Goal: Task Accomplishment & Management: Manage account settings

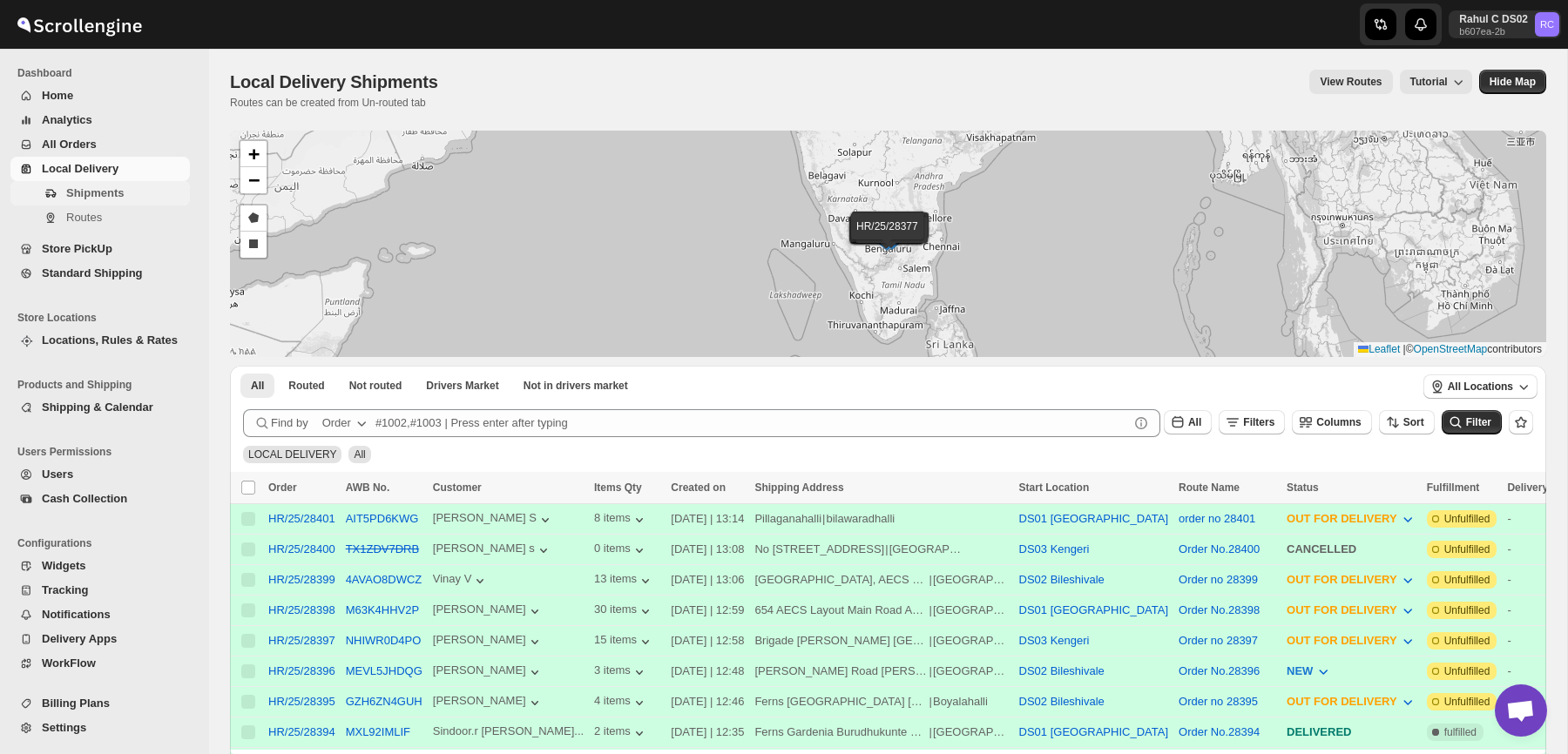
click at [102, 191] on span "Shipments" at bounding box center [95, 192] width 57 height 13
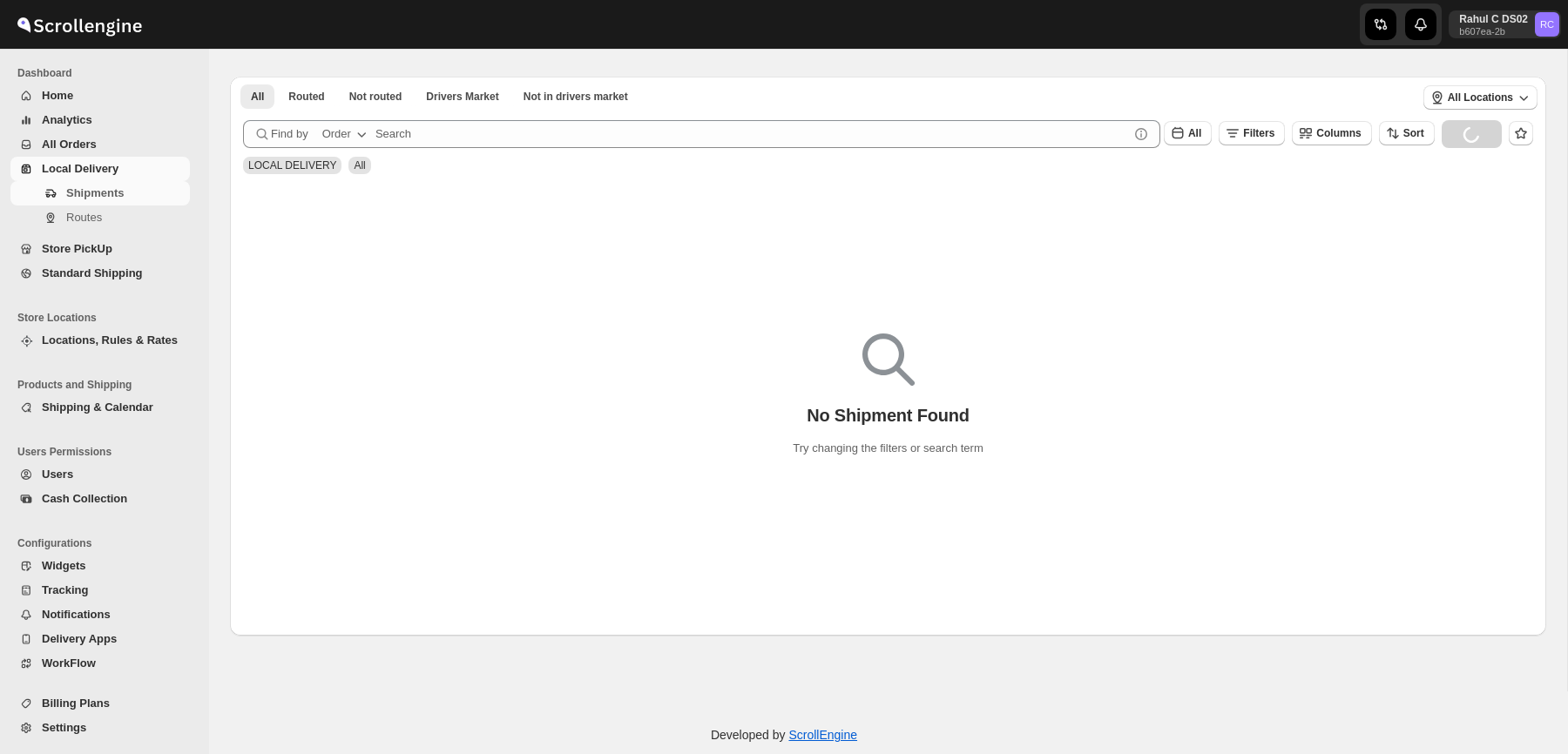
scroll to position [67, 0]
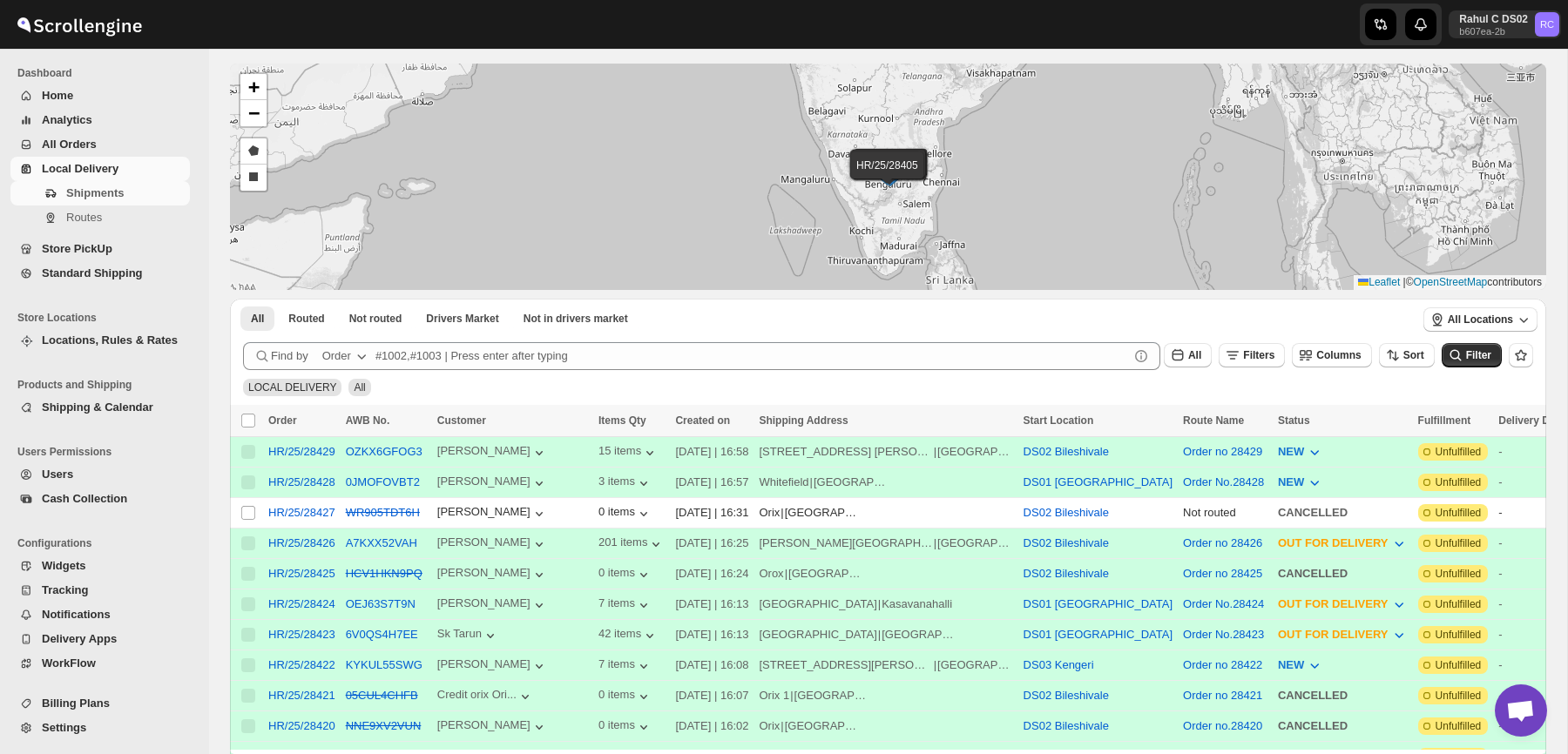
drag, startPoint x: 238, startPoint y: 475, endPoint x: 233, endPoint y: 189, distance: 286.0
click at [238, 471] on td "Select shipment" at bounding box center [246, 482] width 33 height 30
click at [161, 222] on span "Routes" at bounding box center [126, 217] width 120 height 17
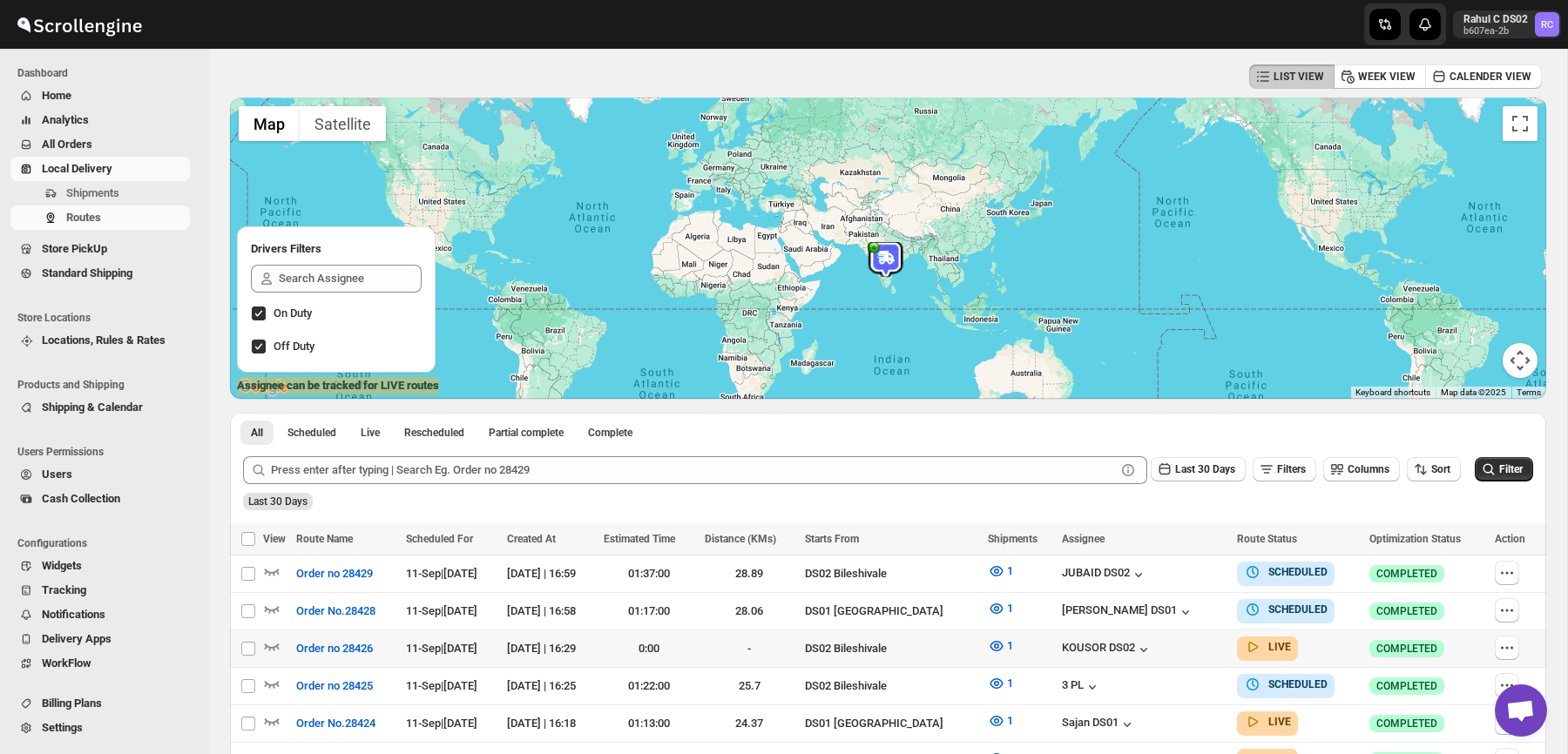
scroll to position [72, 0]
click at [277, 82] on div "LIST VIEW WEEK VIEW CALENDER VIEW" at bounding box center [887, 75] width 1316 height 33
click at [112, 194] on span "Shipments" at bounding box center [92, 192] width 53 height 13
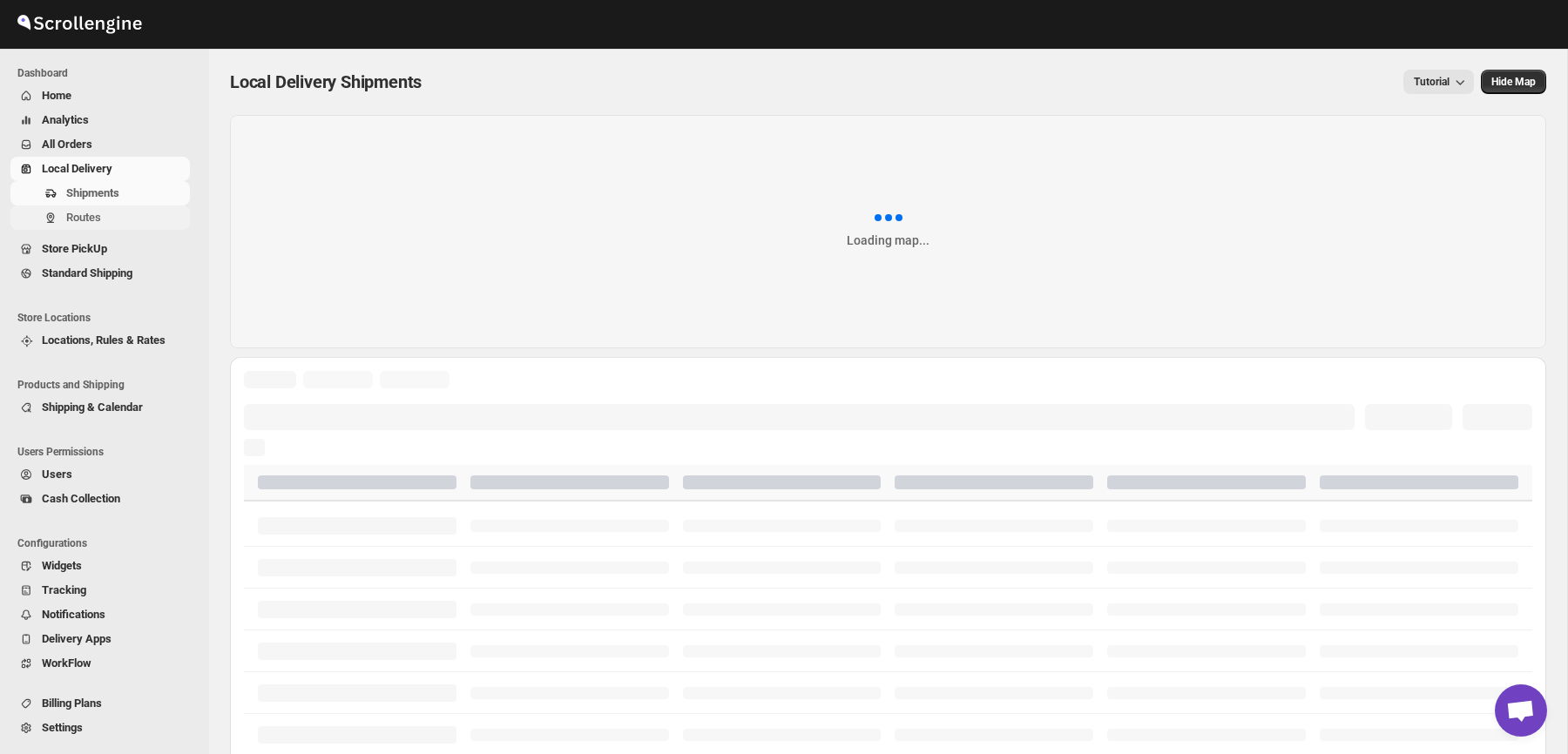
click at [154, 216] on span "Routes" at bounding box center [126, 217] width 120 height 17
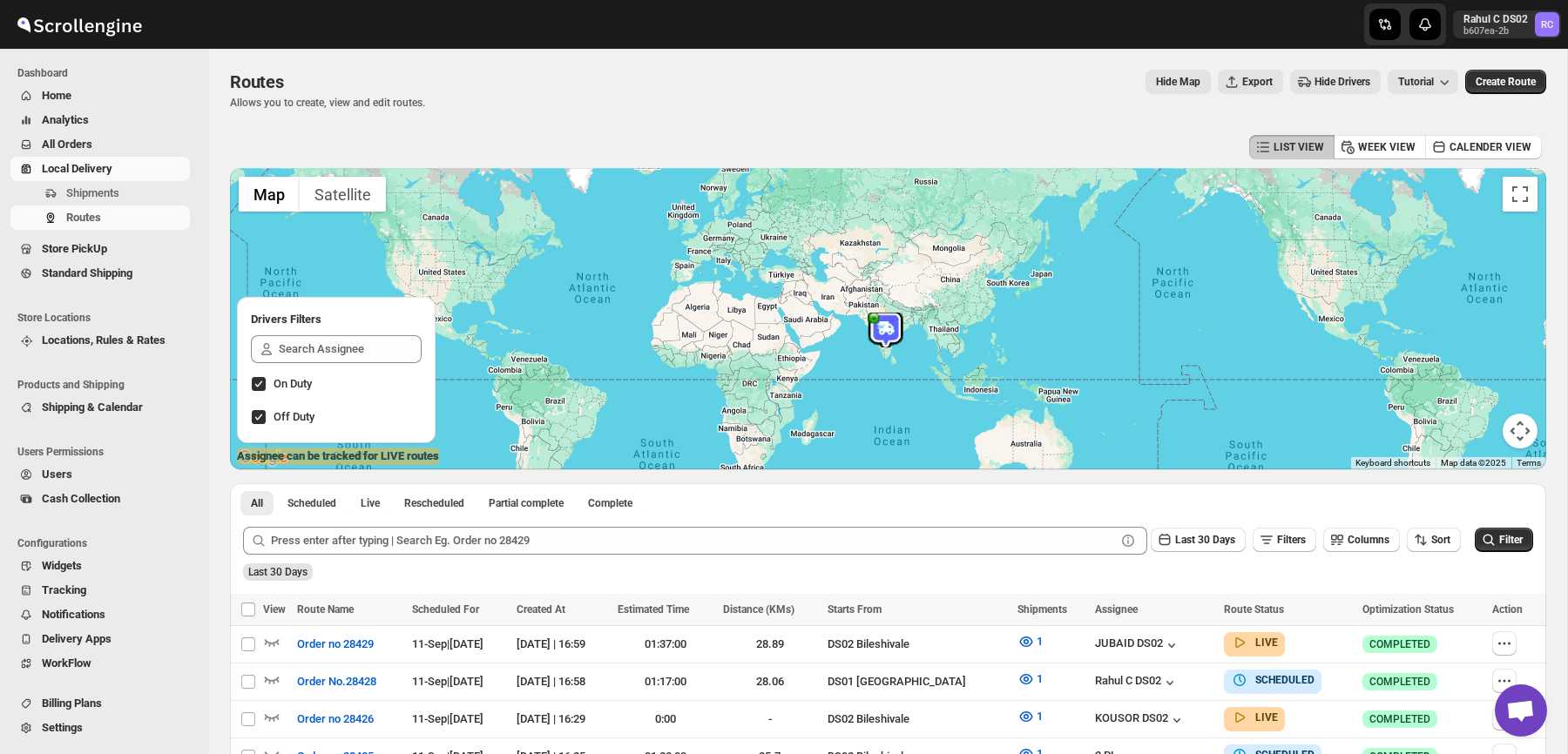
click at [394, 70] on div "Routes" at bounding box center [327, 81] width 195 height 24
click at [425, 101] on p "Allows you to create, view and edit routes." at bounding box center [327, 103] width 195 height 14
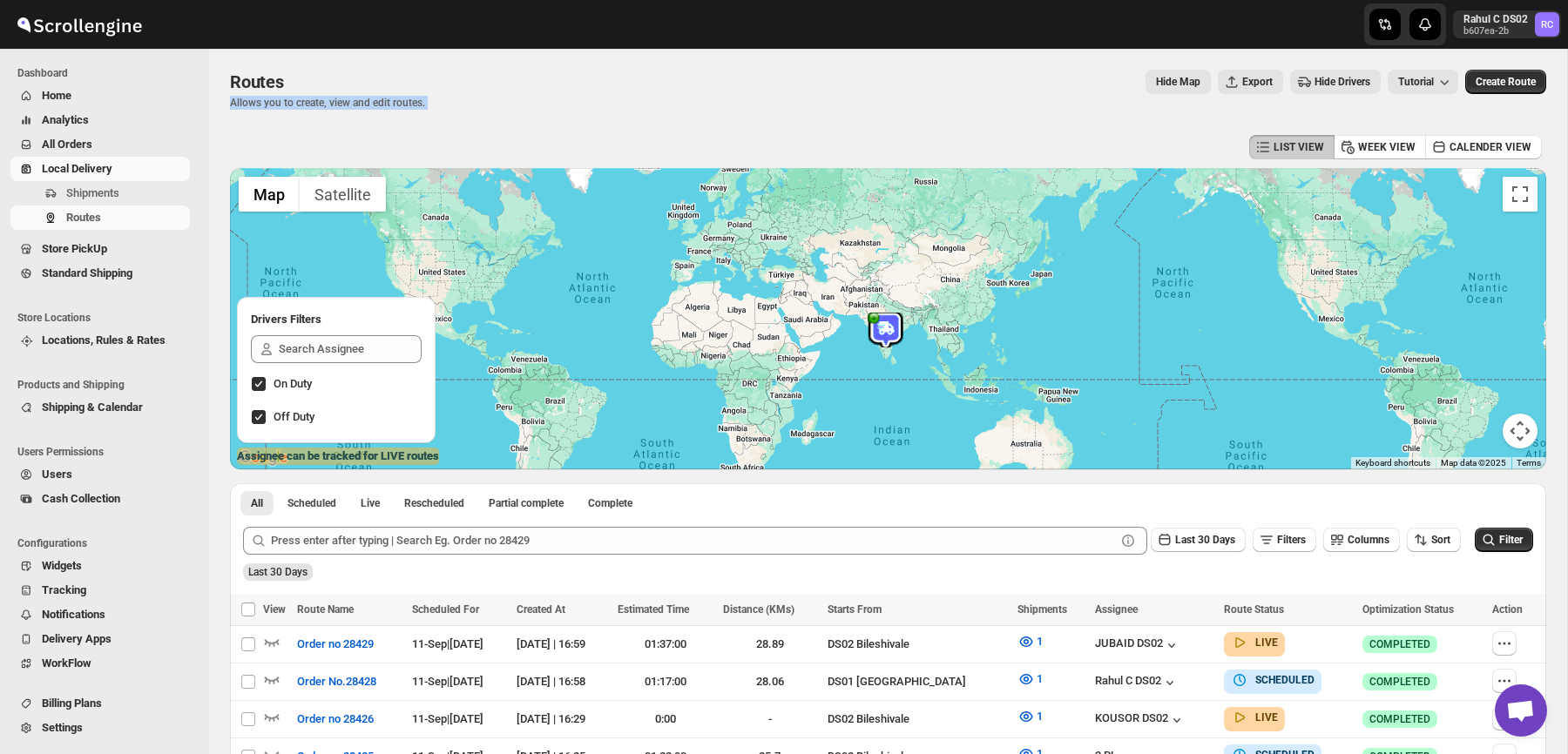
click at [425, 101] on p "Allows you to create, view and edit routes." at bounding box center [327, 103] width 195 height 14
click at [66, 494] on span "Cash Collection" at bounding box center [81, 498] width 79 height 13
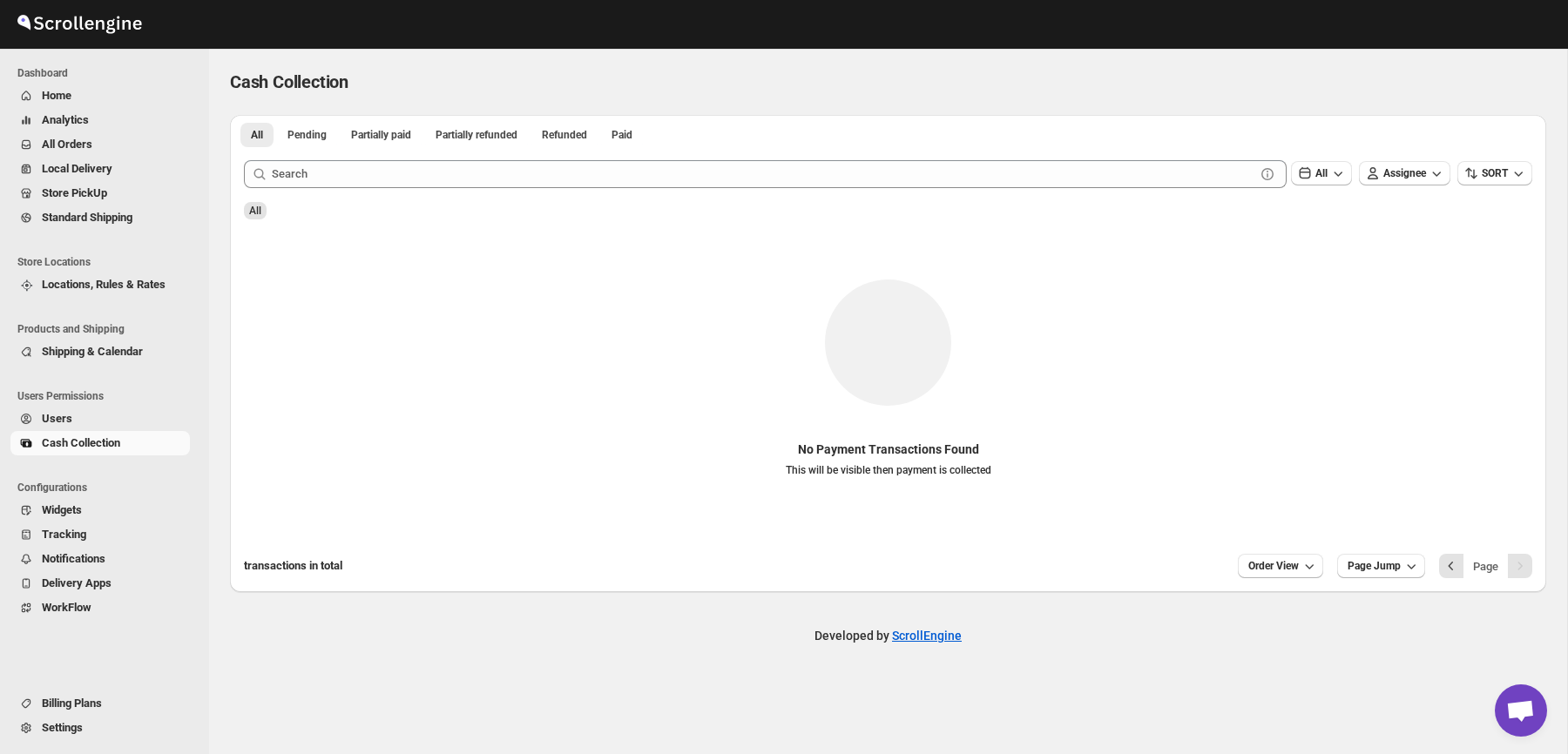
click at [70, 480] on span "Configurations" at bounding box center [106, 487] width 180 height 14
click at [70, 419] on span "Users" at bounding box center [57, 419] width 30 height 13
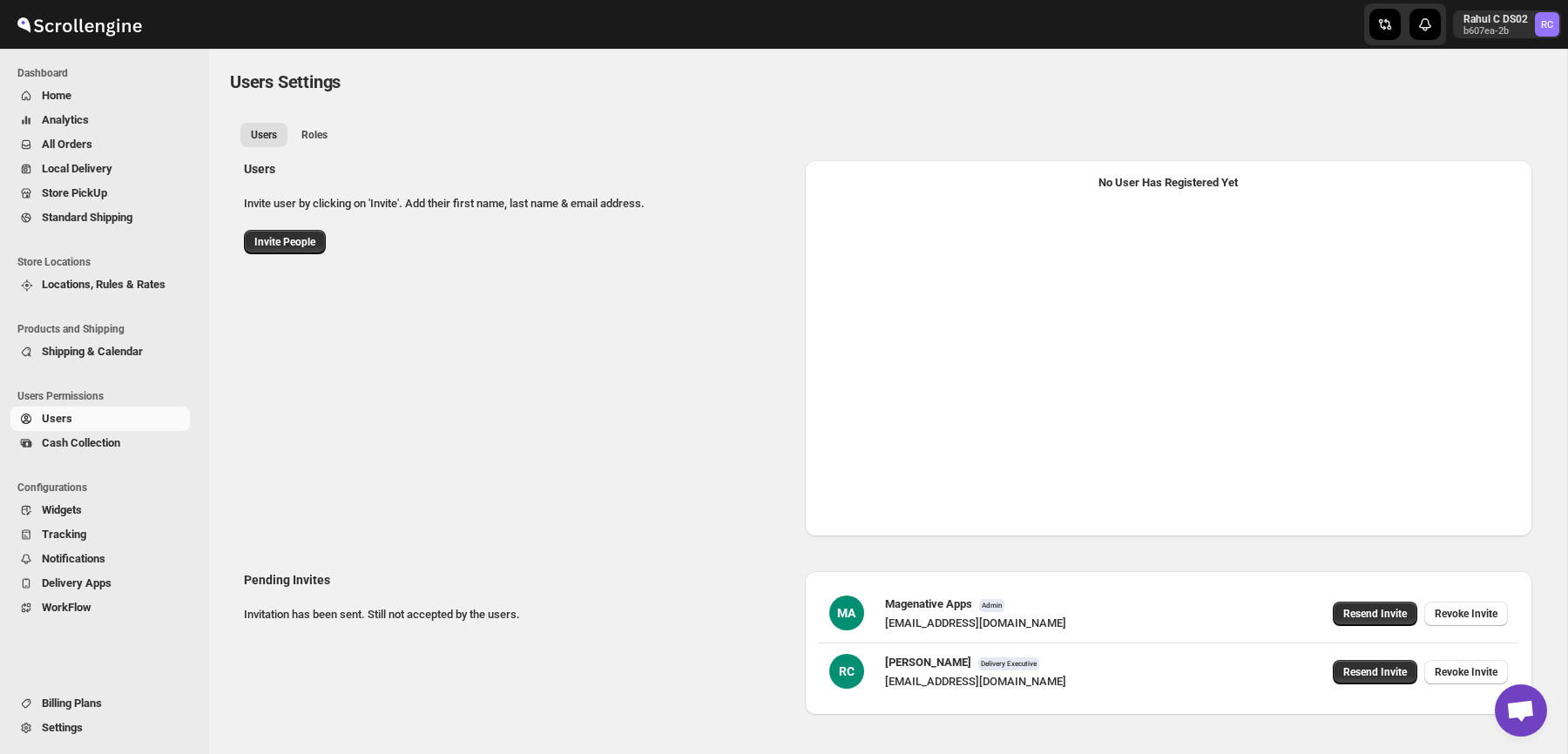
select select "637b767fbaab0276b10c91d5"
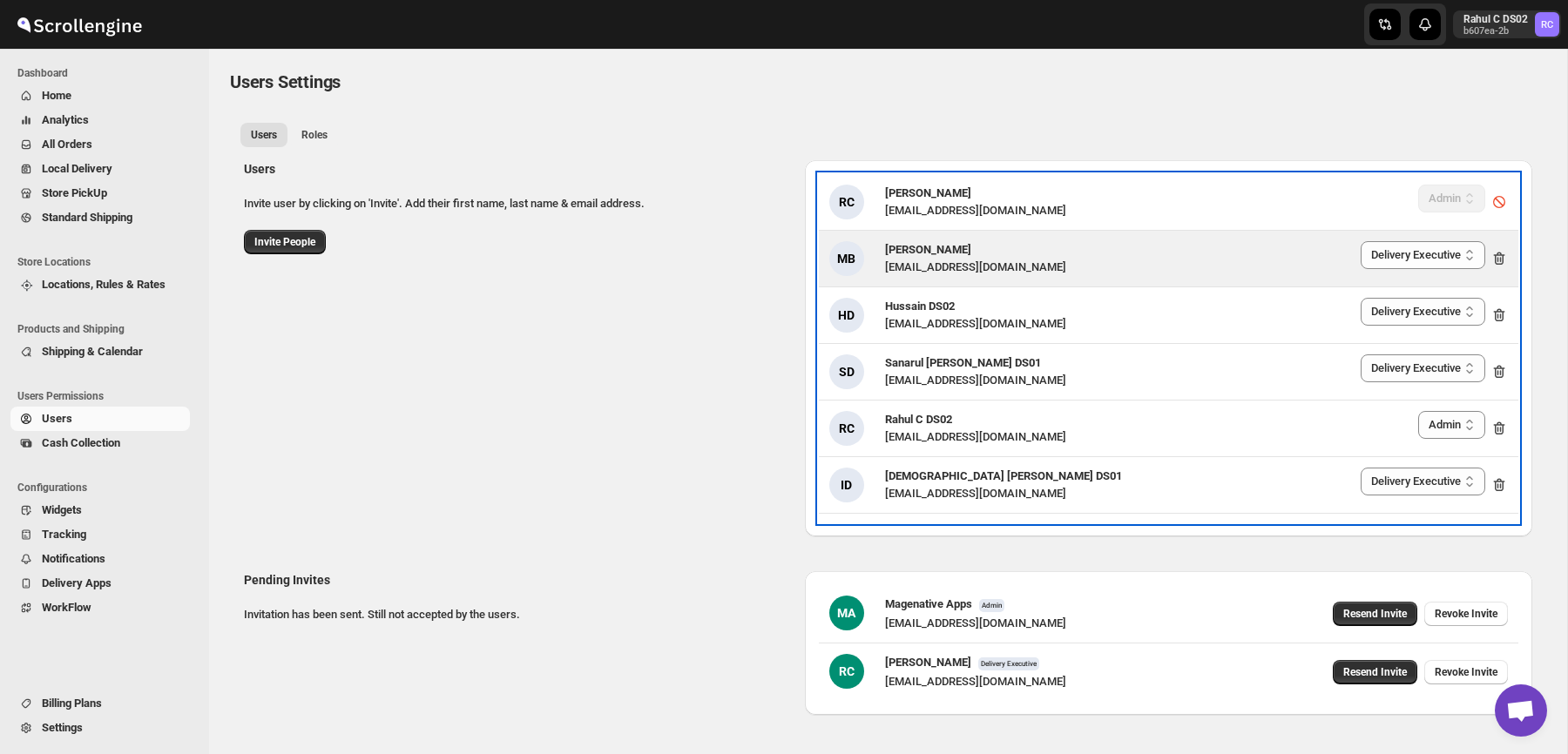
click at [974, 240] on div "MB Mujakkir Benguli voweh79617@daypey.com Delivery Executive Manager Admin Deli…" at bounding box center [1168, 258] width 699 height 55
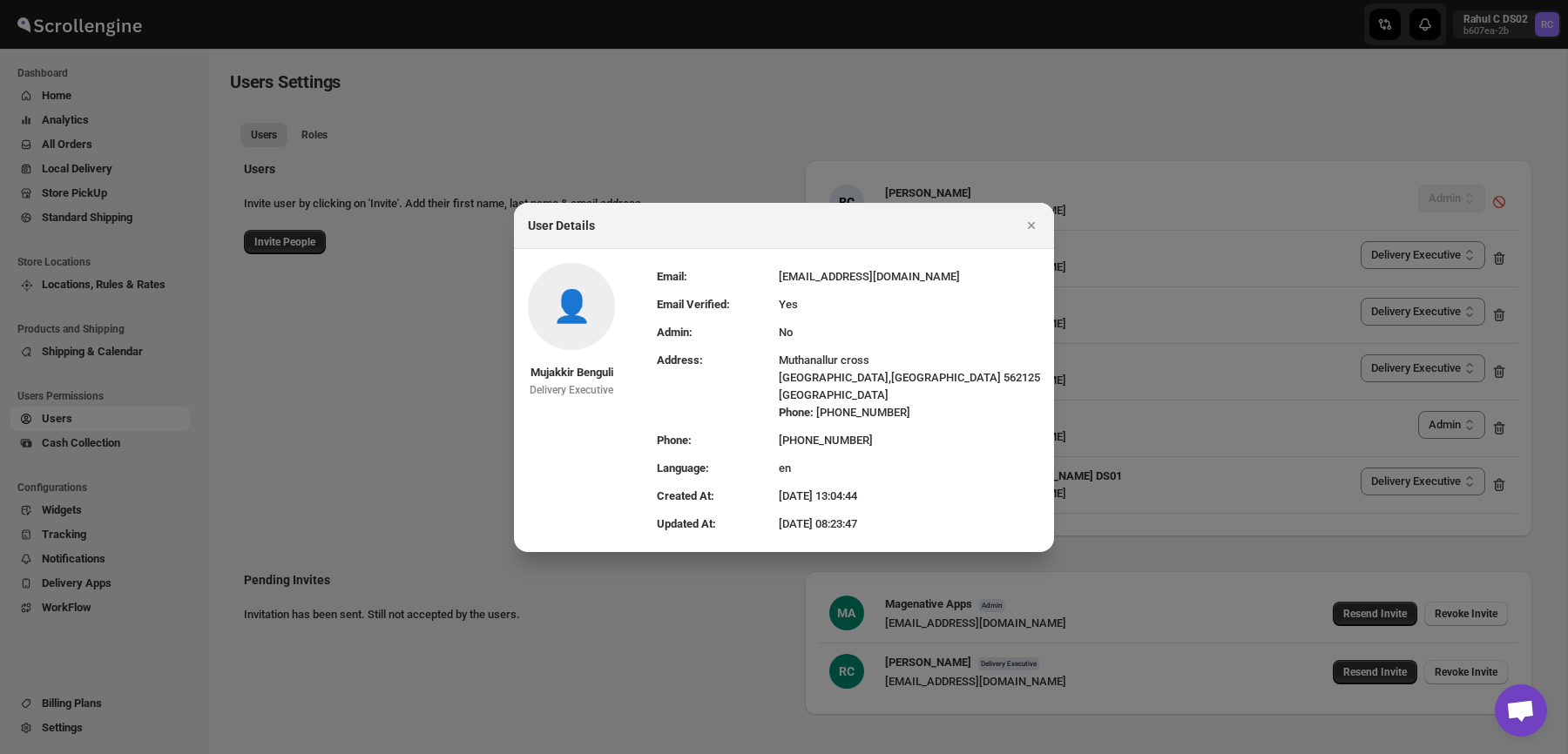
click at [842, 286] on td "voweh79617@daypey.com" at bounding box center [909, 276] width 261 height 28
click at [819, 310] on td "Yes" at bounding box center [909, 304] width 261 height 28
click at [855, 276] on td "voweh79617@daypey.com" at bounding box center [909, 276] width 261 height 28
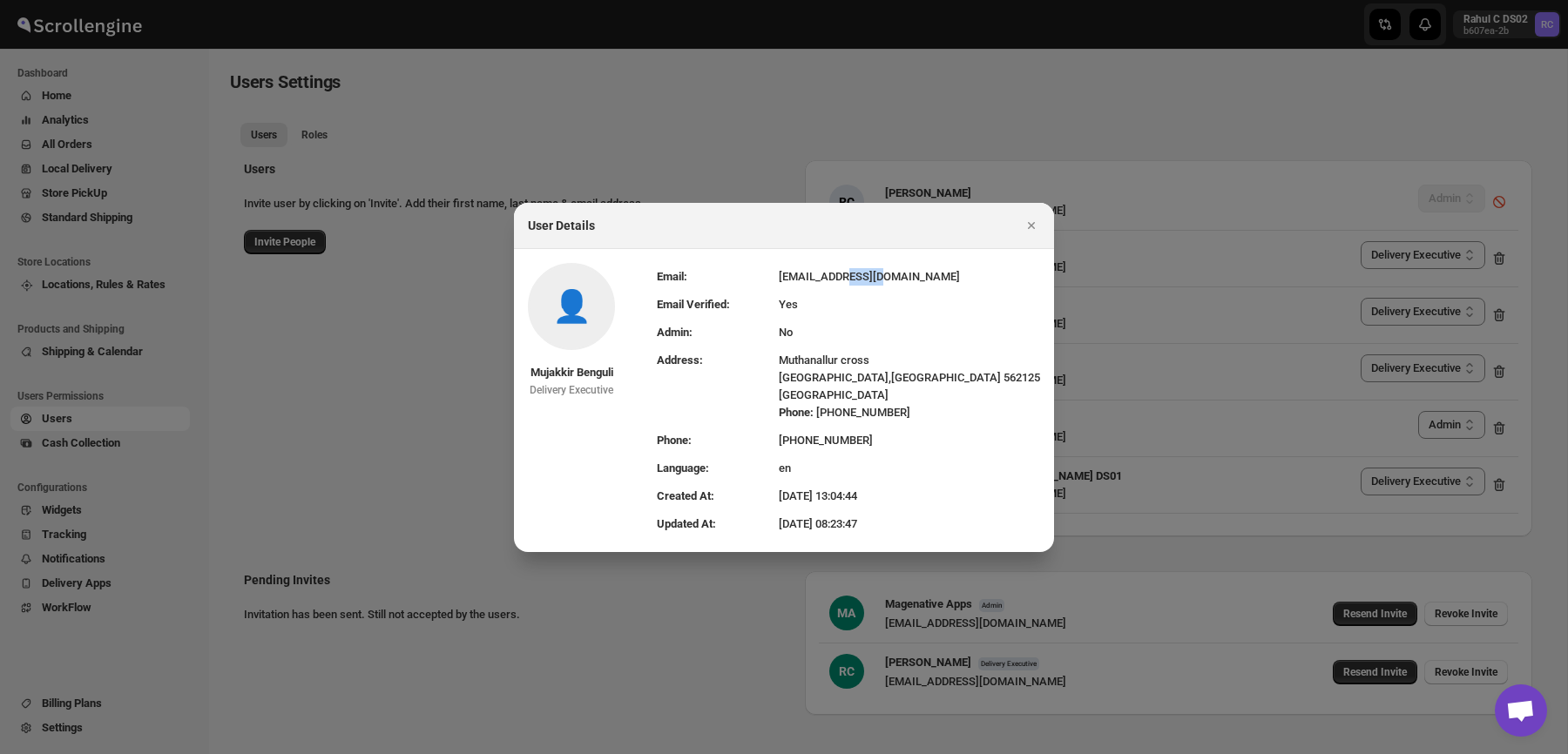
click at [855, 276] on td "voweh79617@daypey.com" at bounding box center [909, 276] width 261 height 28
click at [843, 339] on td "No" at bounding box center [909, 332] width 261 height 28
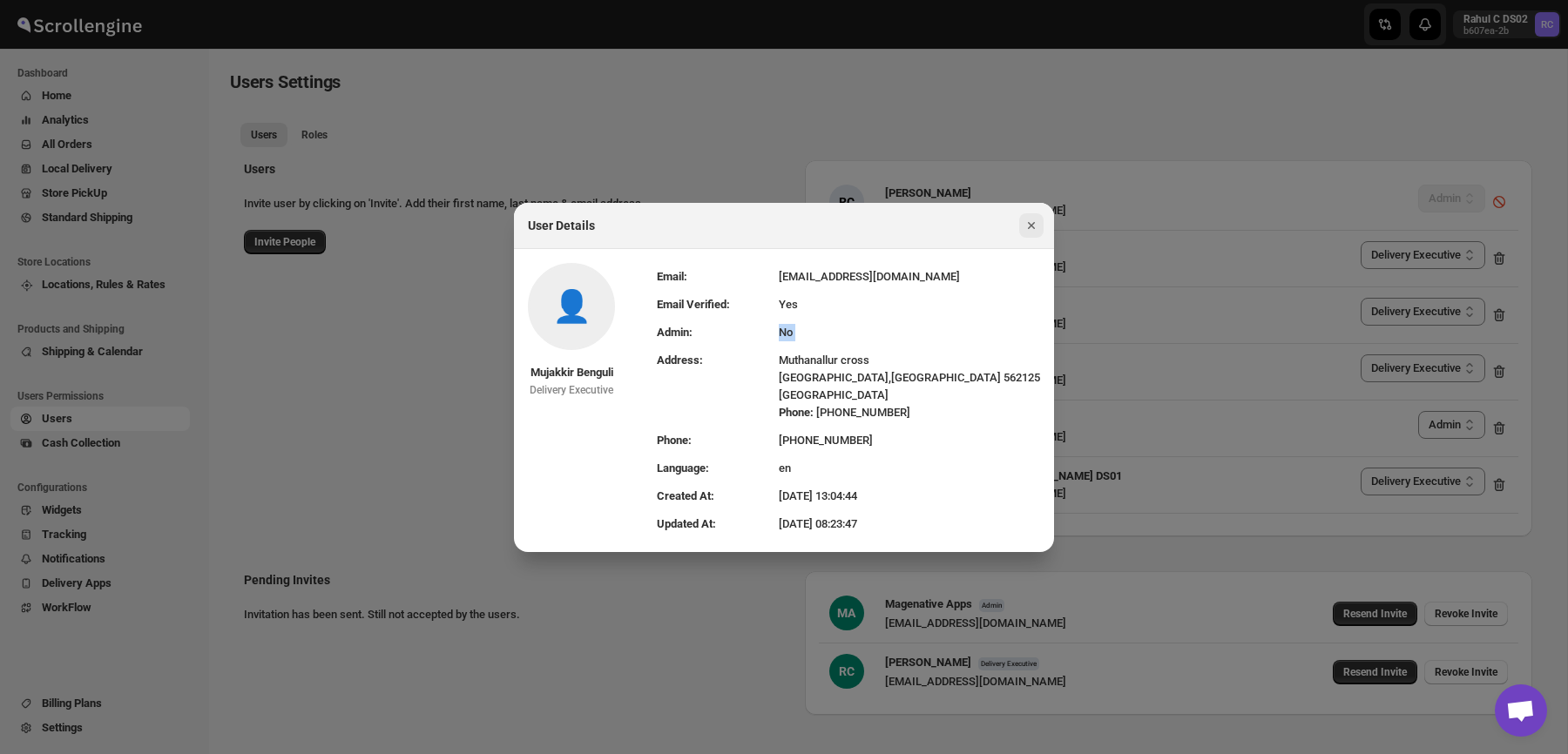
click at [1026, 221] on icon "Close" at bounding box center [1030, 225] width 17 height 17
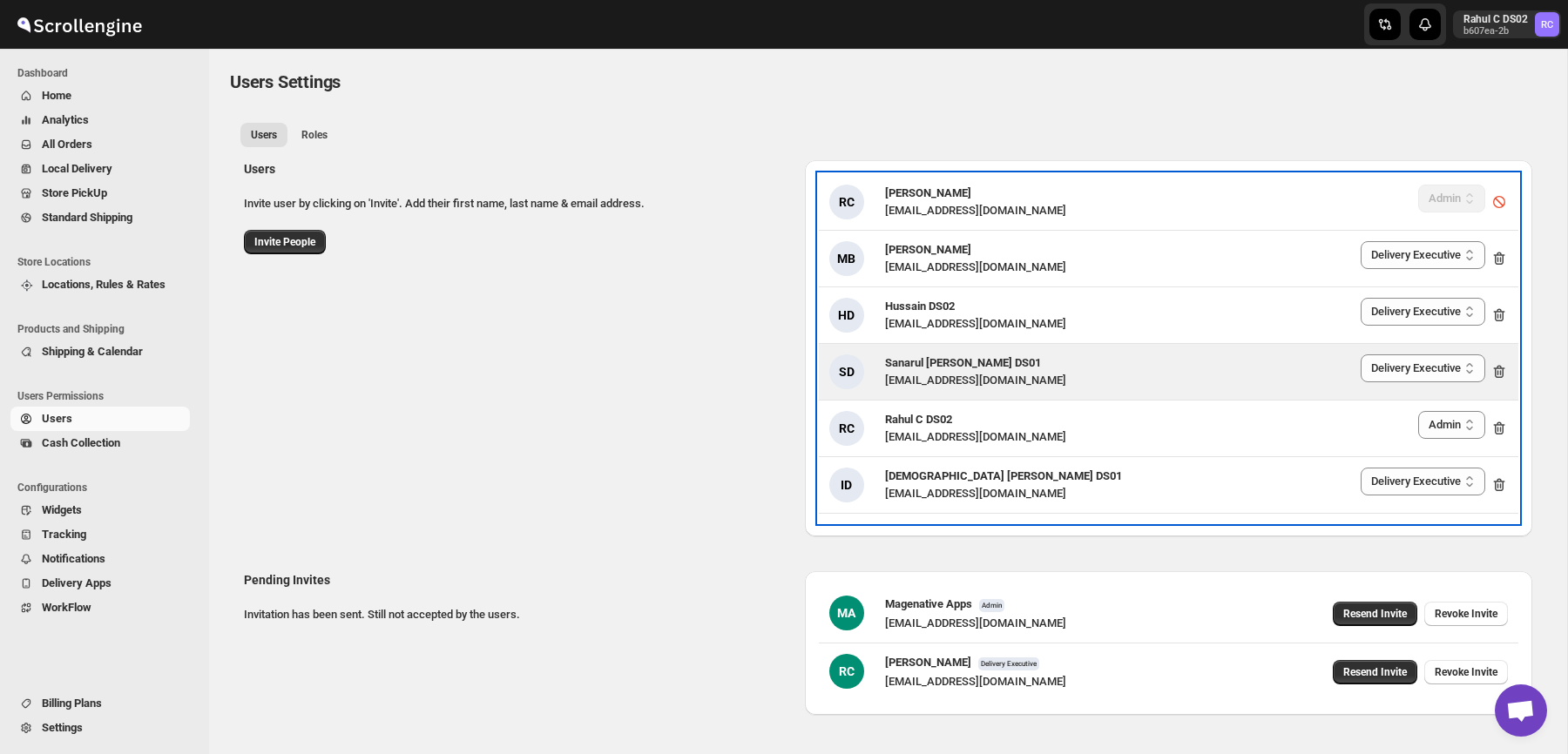
click at [1024, 382] on div "SD Sanarul Haque DS01 fefifag638@adosnan.com Delivery Executive Manager Admin D…" at bounding box center [1168, 371] width 678 height 35
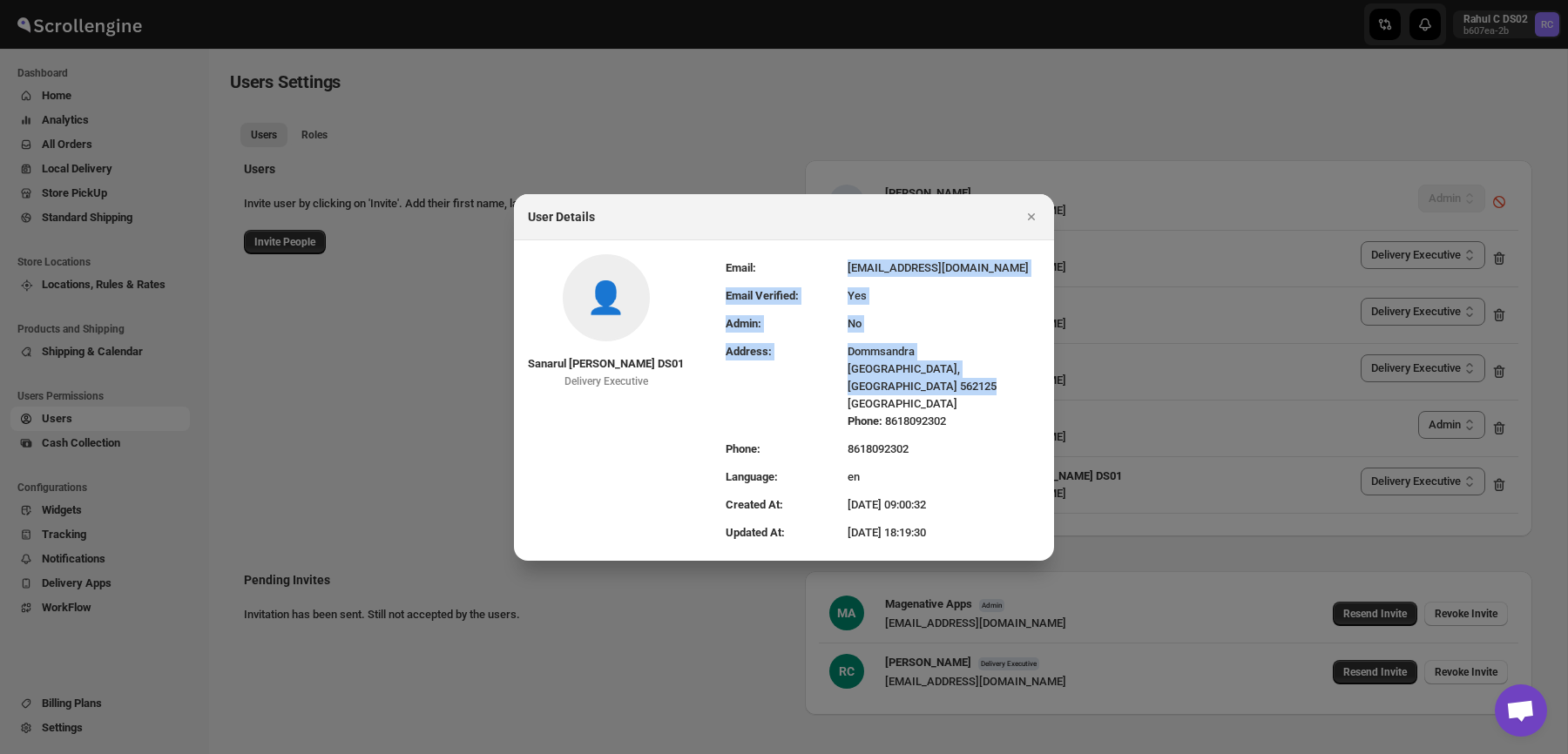
drag, startPoint x: 1013, startPoint y: 385, endPoint x: 767, endPoint y: 266, distance: 273.3
click at [767, 282] on tbody "Email: fefifag638@adosnan.com Email Verified: Yes Admin: No Address: Dommsandra…" at bounding box center [882, 400] width 314 height 292
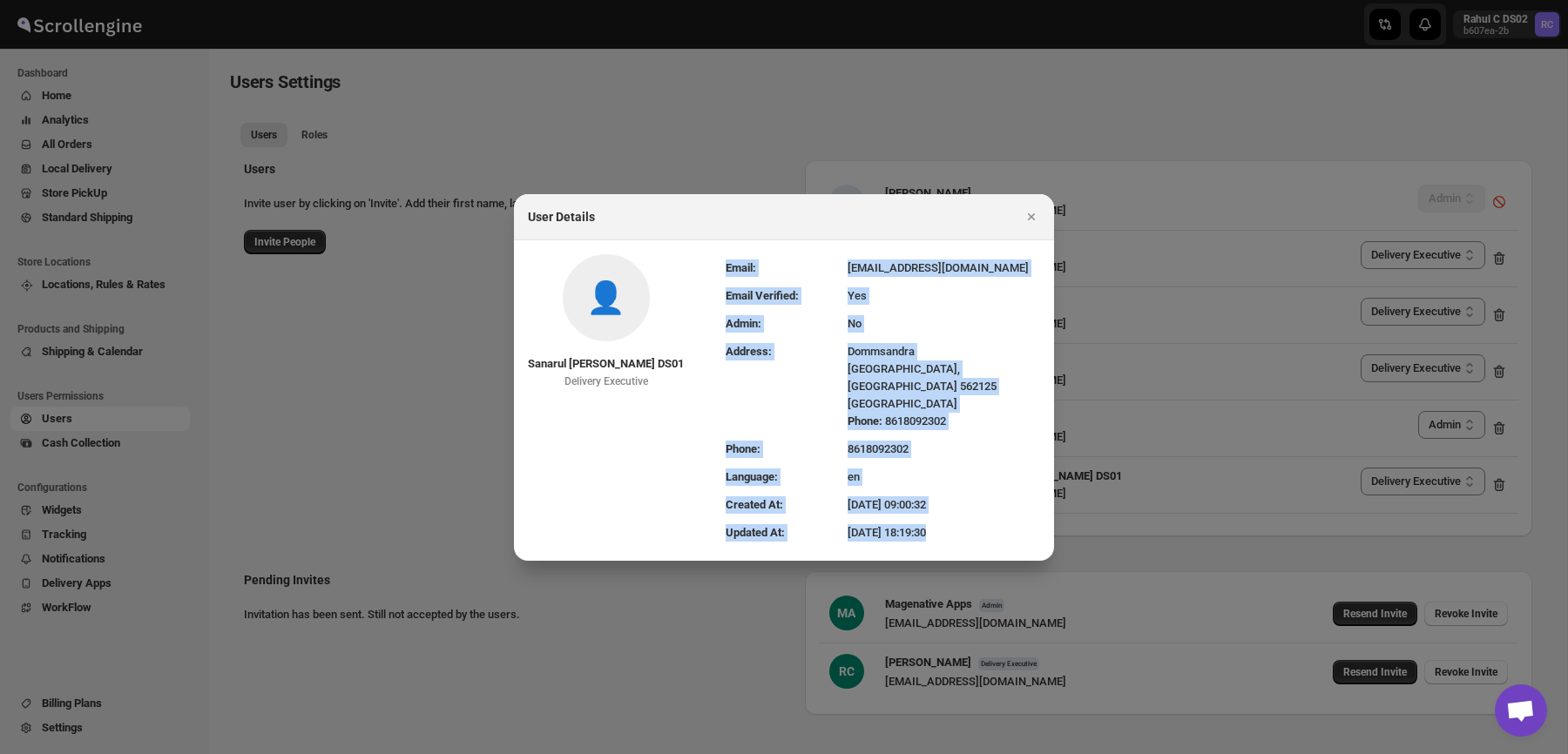
drag, startPoint x: 767, startPoint y: 266, endPoint x: 1020, endPoint y: 579, distance: 402.5
click at [966, 520] on td "14/07/2025, 18:19:30" at bounding box center [943, 532] width 192 height 28
drag, startPoint x: 966, startPoint y: 520, endPoint x: 665, endPoint y: 223, distance: 422.9
click at [665, 223] on div "User Details 👤 Sanarul Haque DS01 Delivery Executive Email: fefifag638@adosnan.…" at bounding box center [784, 377] width 540 height 367
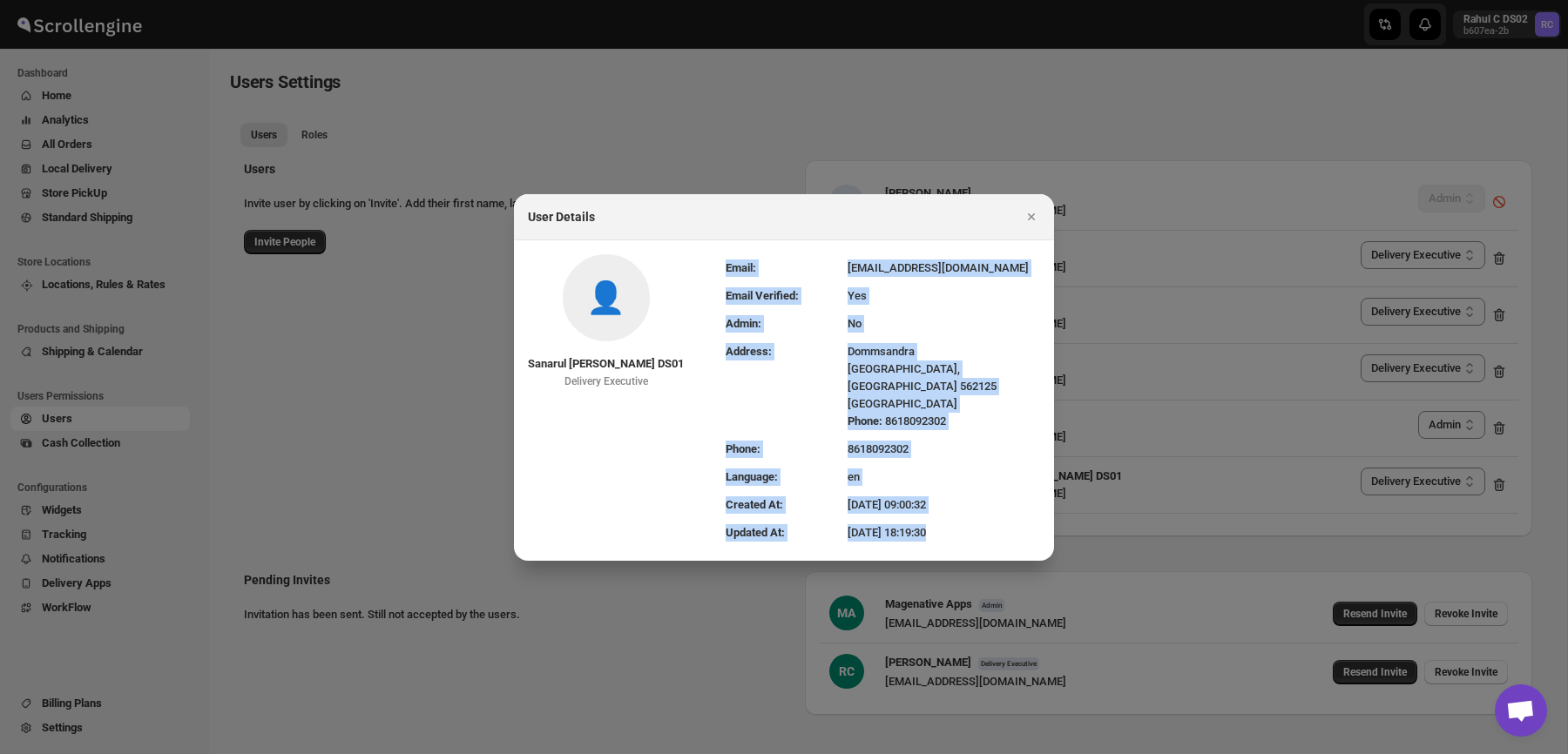
click at [772, 116] on div at bounding box center [784, 377] width 1568 height 754
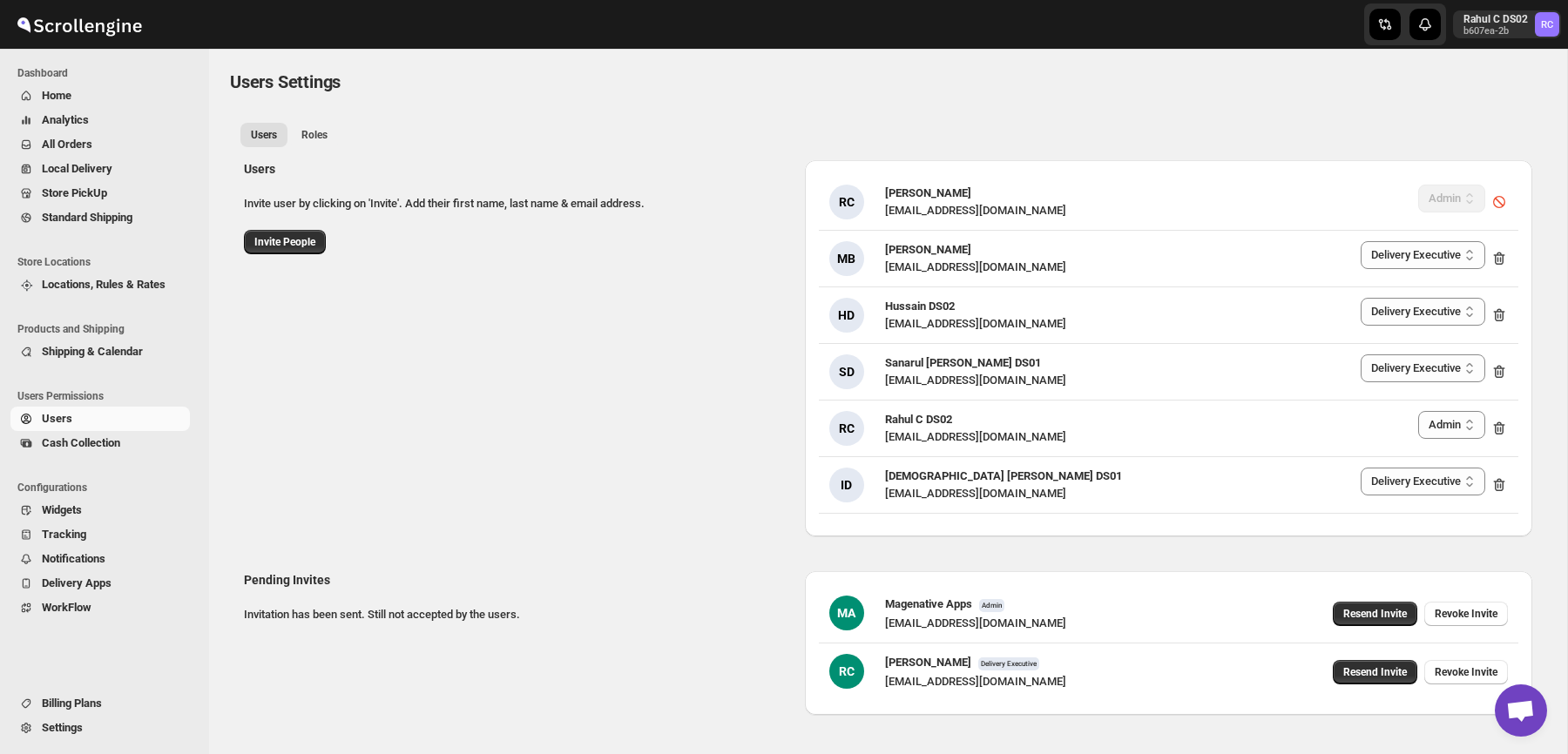
click at [681, 430] on div "Users Invite user by clicking on 'Invite'. Add their first name, last name & em…" at bounding box center [881, 342] width 1302 height 390
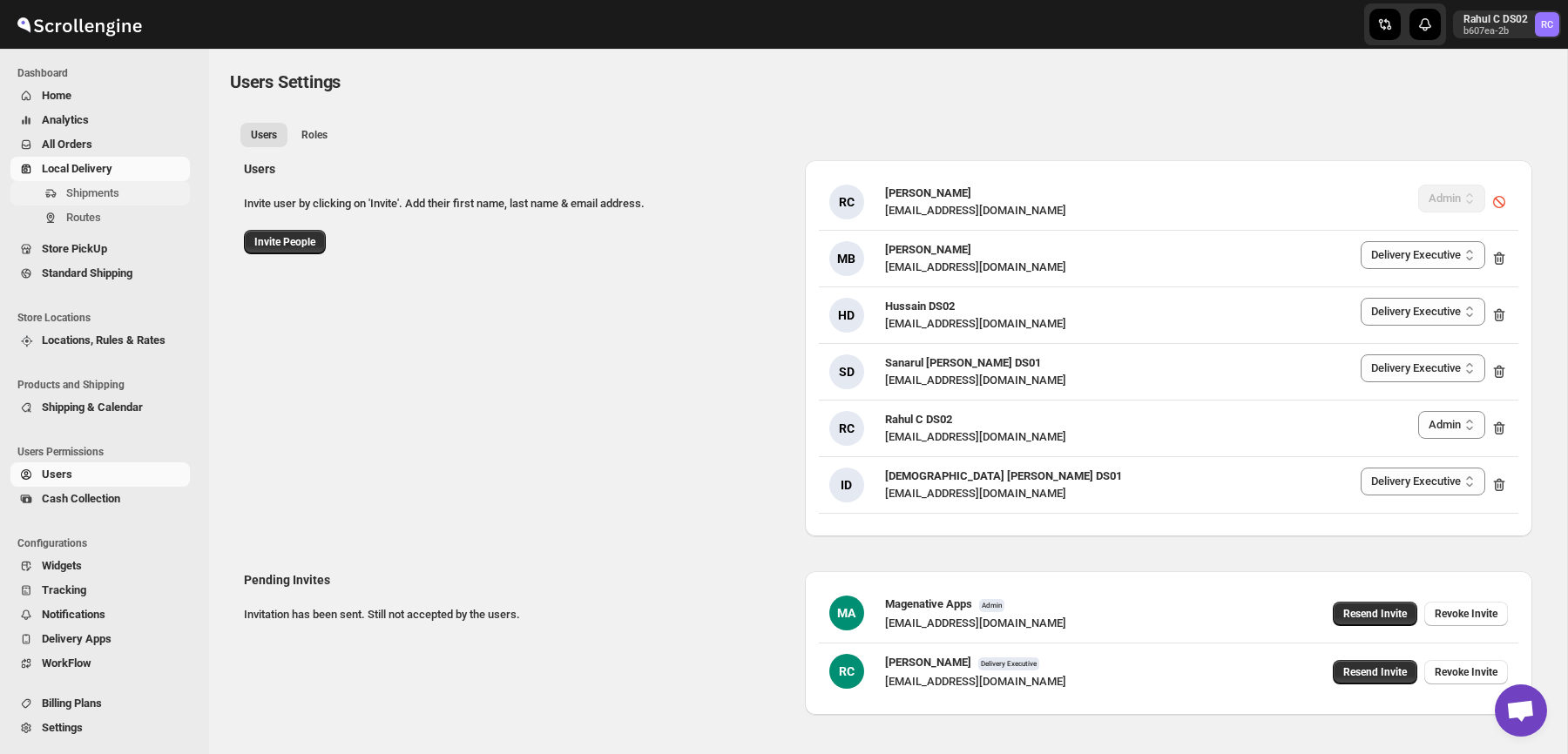
click at [151, 199] on span "Shipments" at bounding box center [126, 192] width 120 height 17
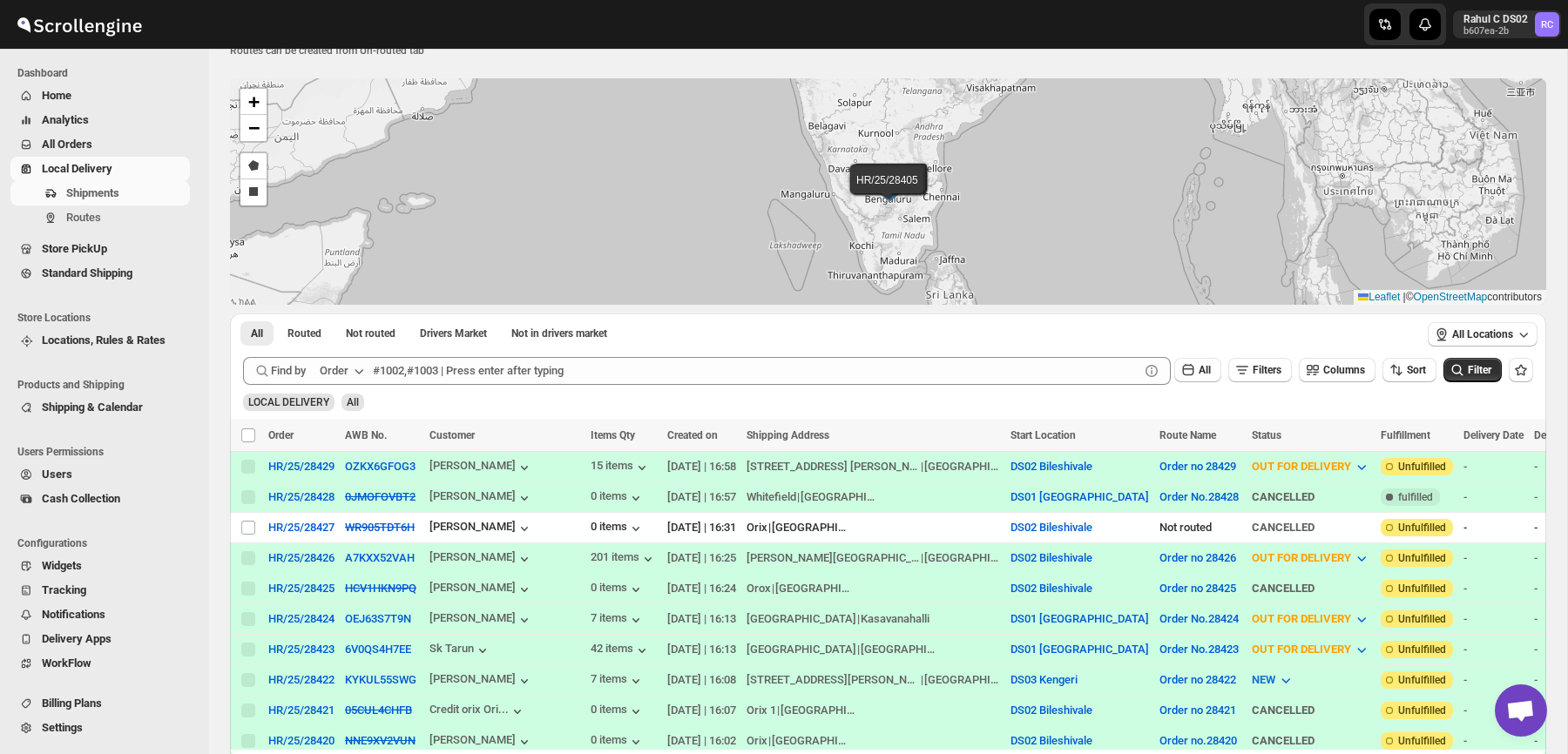
scroll to position [72, 0]
